Goal: Information Seeking & Learning: Find specific fact

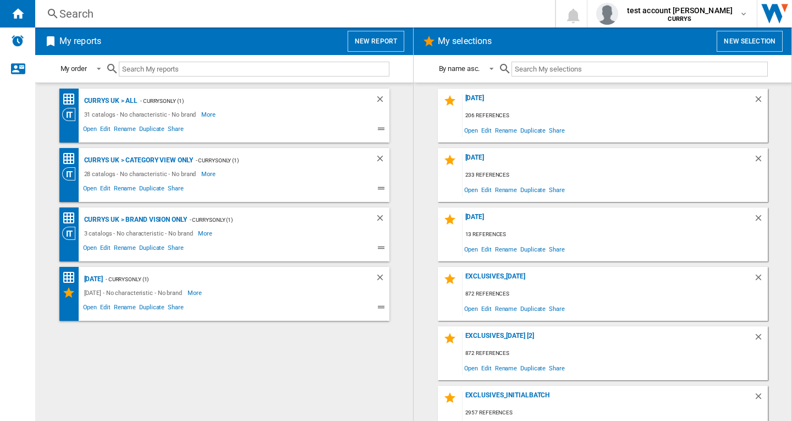
click at [156, 12] on div "Search" at bounding box center [292, 13] width 467 height 15
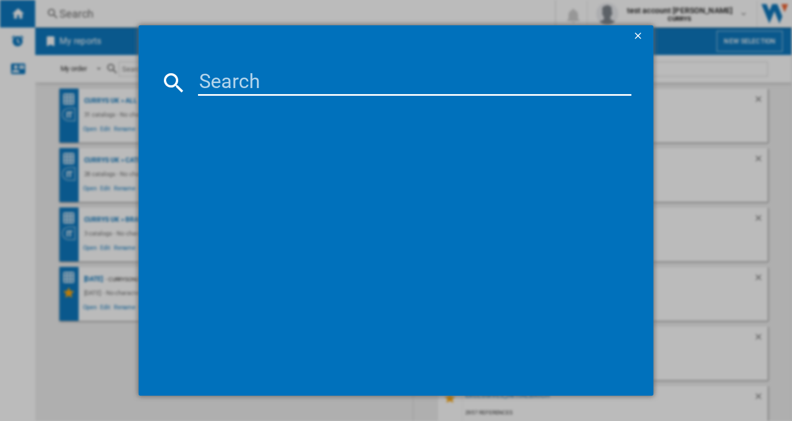
click at [248, 89] on input at bounding box center [414, 82] width 433 height 26
paste input "504311"
type input "504311"
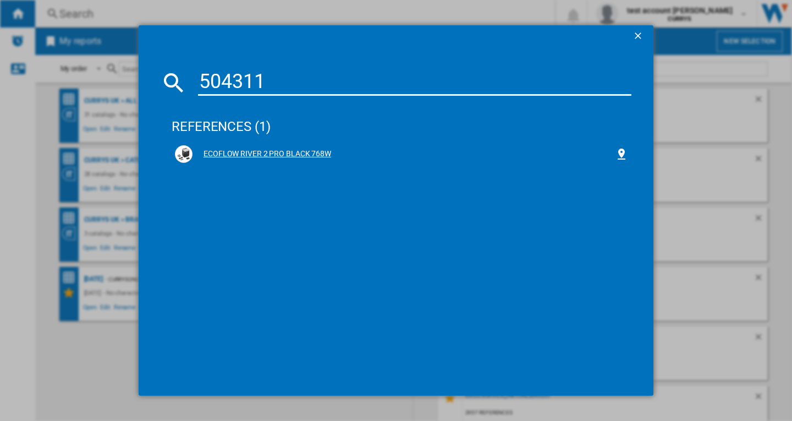
click at [281, 157] on div "ECOFLOW RIVER 2 PRO BLACK 768W" at bounding box center [404, 154] width 422 height 11
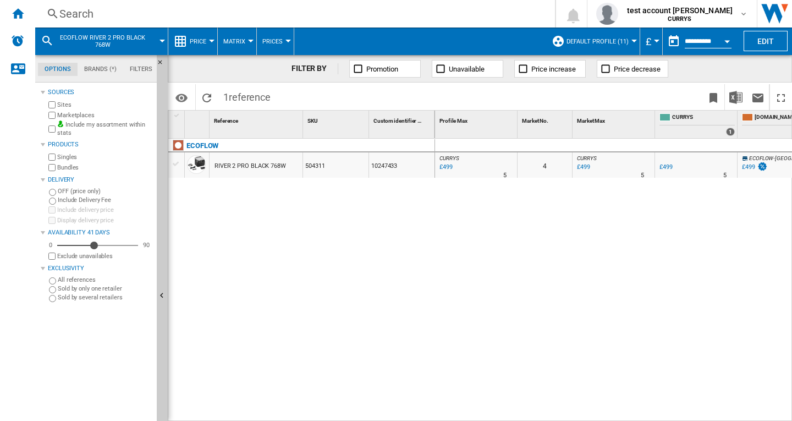
scroll to position [0, 109]
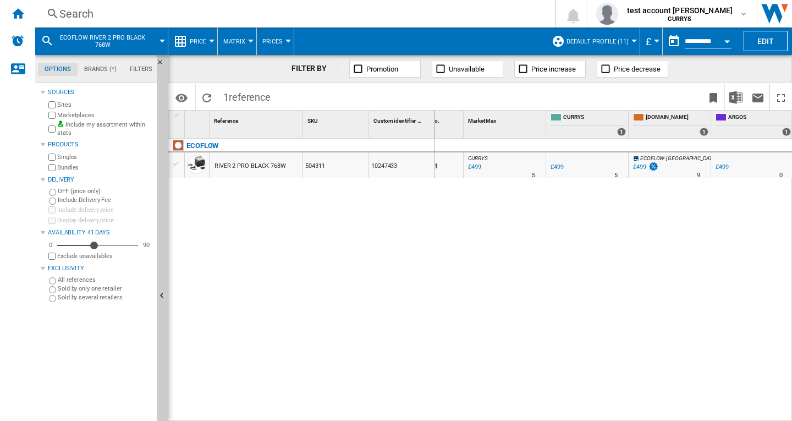
click at [45, 40] on md-icon at bounding box center [47, 40] width 13 height 13
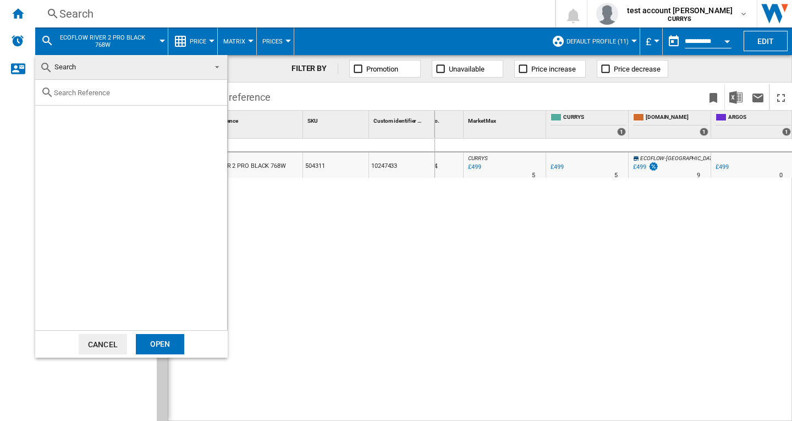
click at [95, 96] on input "text" at bounding box center [138, 93] width 168 height 8
paste input "627253"
type input "627253"
click at [46, 115] on div "Select" at bounding box center [48, 118] width 11 height 11
drag, startPoint x: 141, startPoint y: 347, endPoint x: 567, endPoint y: 3, distance: 546.5
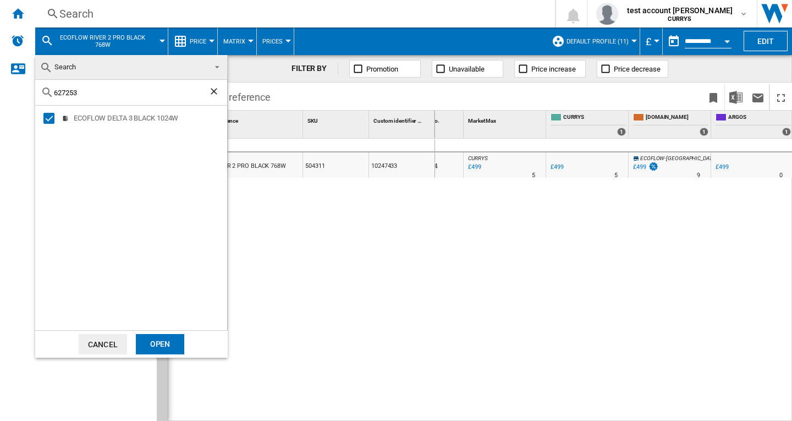
click at [143, 344] on div "Open" at bounding box center [160, 344] width 48 height 20
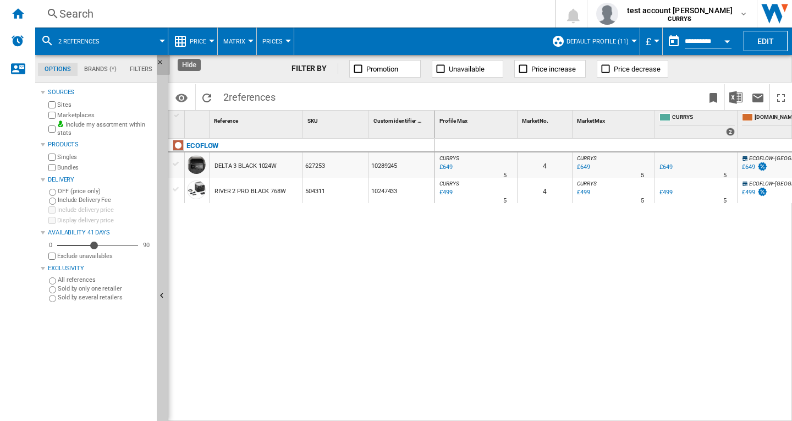
click at [161, 61] on ng-md-icon "Hide" at bounding box center [163, 65] width 13 height 13
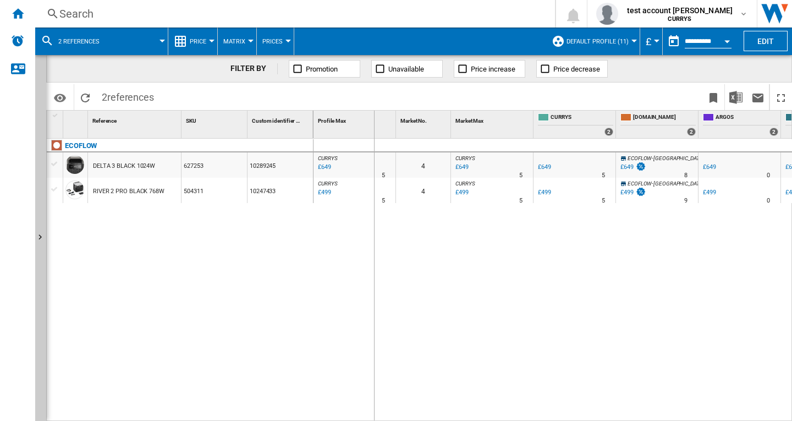
drag, startPoint x: 394, startPoint y: 117, endPoint x: 374, endPoint y: 124, distance: 21.9
click at [374, 124] on div "Profile Max 1" at bounding box center [355, 125] width 83 height 28
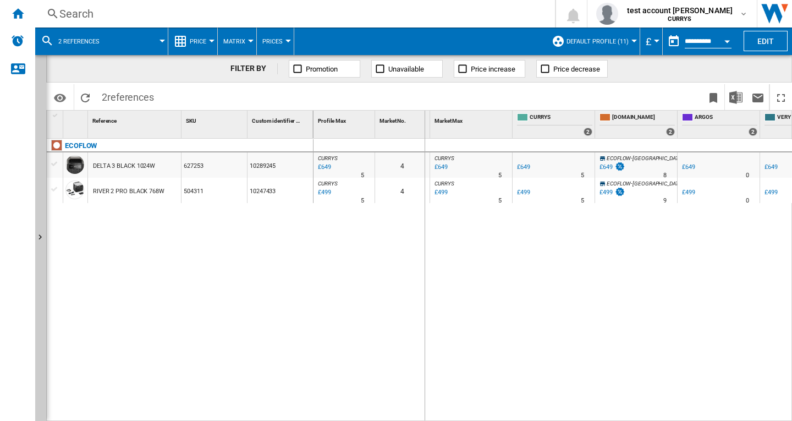
drag, startPoint x: 429, startPoint y: 124, endPoint x: 408, endPoint y: 129, distance: 21.5
click at [408, 129] on div "Market No. 1" at bounding box center [402, 125] width 55 height 28
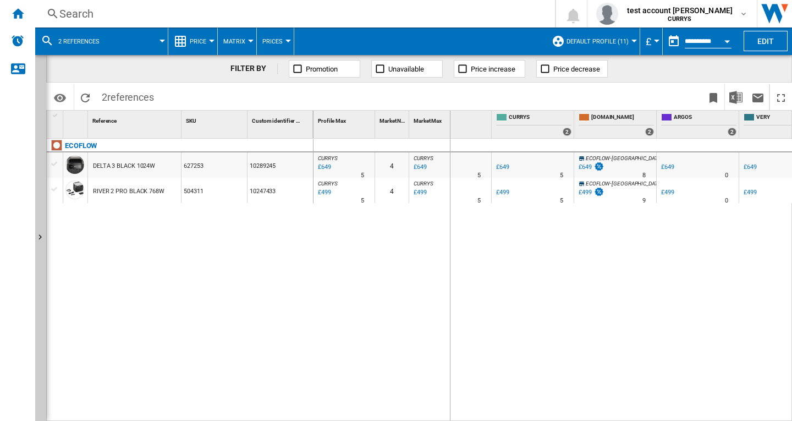
drag, startPoint x: 490, startPoint y: 122, endPoint x: 447, endPoint y: 134, distance: 44.1
click at [447, 129] on div "Market Max 1" at bounding box center [450, 125] width 83 height 28
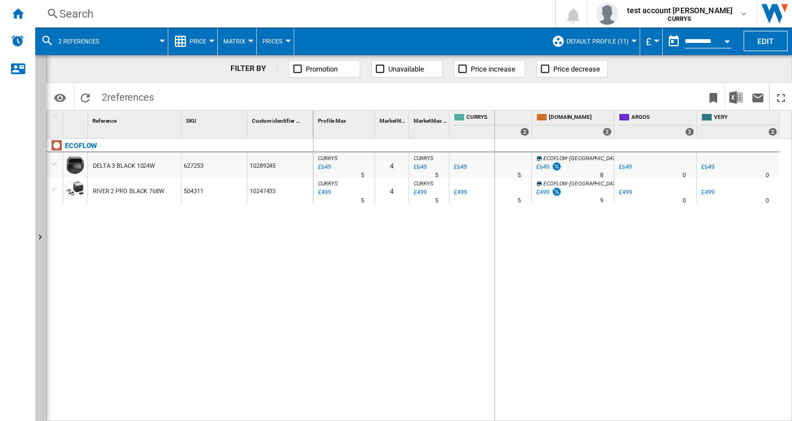
drag, startPoint x: 531, startPoint y: 116, endPoint x: 494, endPoint y: 129, distance: 39.2
click at [494, 129] on div "CURRYS 2" at bounding box center [490, 125] width 83 height 28
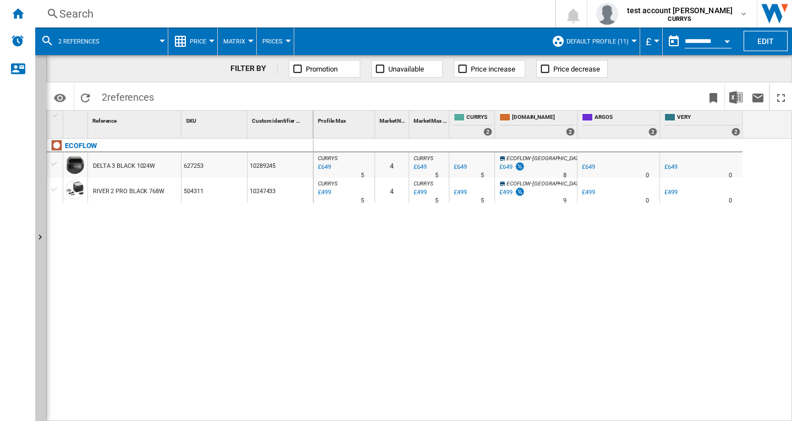
click at [509, 167] on div "£649" at bounding box center [506, 166] width 13 height 7
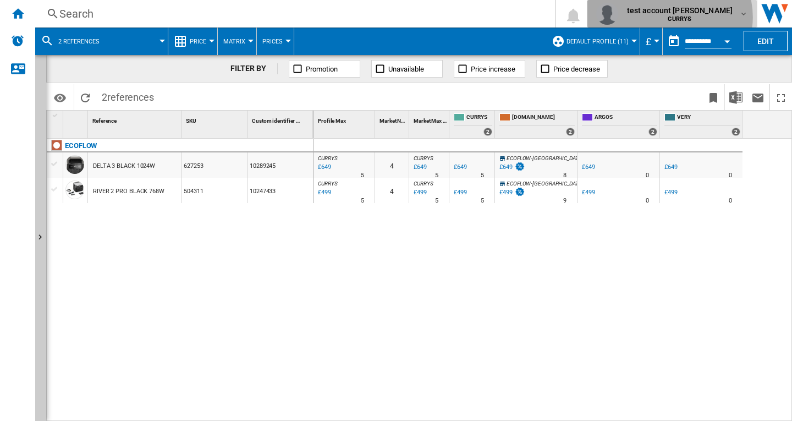
click at [691, 17] on b "CURRYS" at bounding box center [680, 18] width 24 height 7
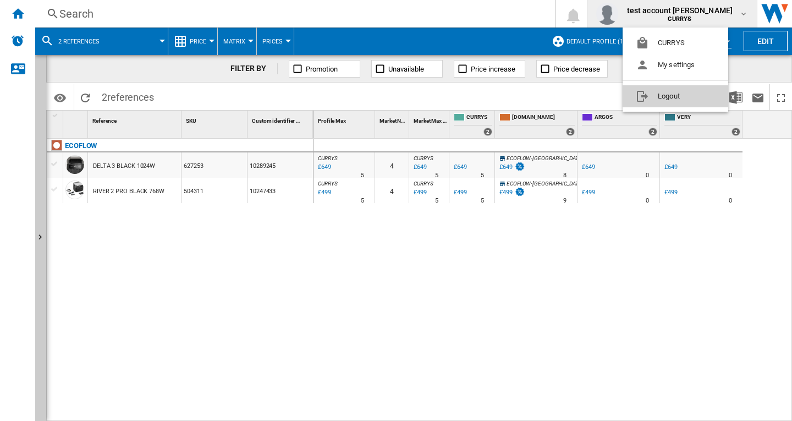
click at [661, 98] on button "Logout" at bounding box center [676, 96] width 106 height 22
